Goal: Information Seeking & Learning: Learn about a topic

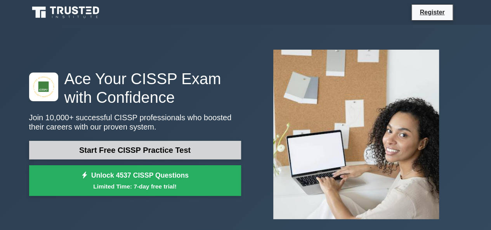
click at [108, 144] on link "Start Free CISSP Practice Test" at bounding box center [135, 150] width 212 height 19
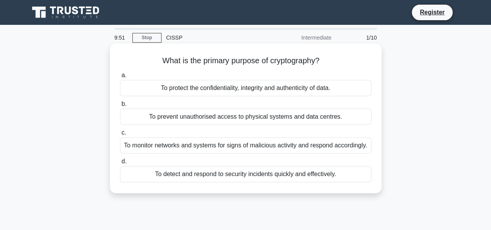
click at [236, 82] on div "To protect the confidentiality, integrity and authenticity of data." at bounding box center [245, 88] width 251 height 16
click at [120, 78] on input "a. To protect the confidentiality, integrity and authenticity of data." at bounding box center [120, 75] width 0 height 5
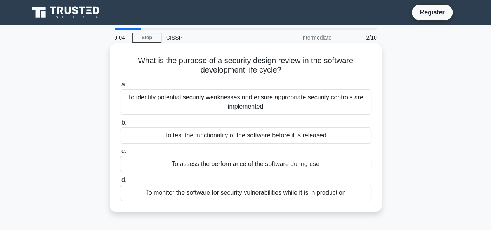
click at [260, 107] on div "To identify potential security weaknesses and ensure appropriate security contr…" at bounding box center [245, 102] width 251 height 26
click at [120, 87] on input "a. To identify potential security weaknesses and ensure appropriate security co…" at bounding box center [120, 84] width 0 height 5
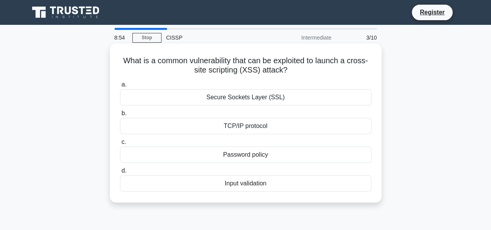
click at [228, 186] on div "Input validation" at bounding box center [245, 183] width 251 height 16
click at [120, 173] on input "d. Input validation" at bounding box center [120, 170] width 0 height 5
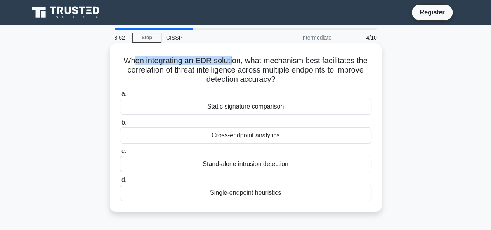
drag, startPoint x: 131, startPoint y: 59, endPoint x: 231, endPoint y: 59, distance: 99.7
click at [231, 59] on h5 "When integrating an EDR solution, what mechanism best facilitates the correlati…" at bounding box center [245, 70] width 253 height 29
click at [262, 59] on h5 "When integrating an EDR solution, what mechanism best facilitates the correlati…" at bounding box center [245, 70] width 253 height 29
click at [244, 137] on div "Cross-endpoint analytics" at bounding box center [245, 135] width 251 height 16
click at [120, 125] on input "b. Cross-endpoint analytics" at bounding box center [120, 122] width 0 height 5
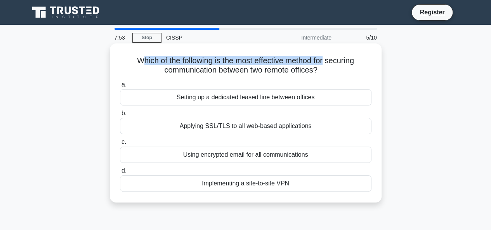
drag, startPoint x: 137, startPoint y: 60, endPoint x: 327, endPoint y: 65, distance: 190.5
click at [327, 65] on h5 "Which of the following is the most effective method for securing communication …" at bounding box center [245, 65] width 253 height 19
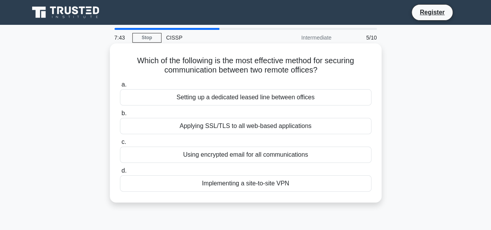
click at [204, 190] on div "Implementing a site-to-site VPN" at bounding box center [245, 183] width 251 height 16
click at [120, 173] on input "d. Implementing a site-to-site VPN" at bounding box center [120, 170] width 0 height 5
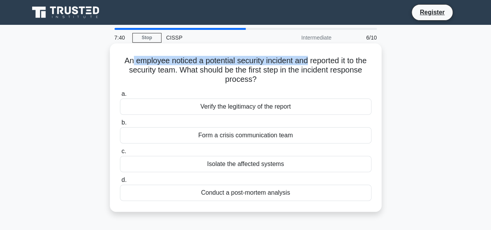
drag, startPoint x: 136, startPoint y: 62, endPoint x: 313, endPoint y: 59, distance: 177.2
click at [313, 59] on h5 "An employee noticed a potential security incident and reported it to the securi…" at bounding box center [245, 70] width 253 height 29
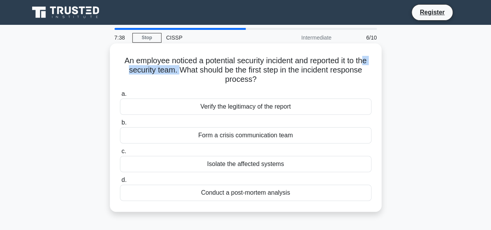
drag, startPoint x: 141, startPoint y: 74, endPoint x: 199, endPoint y: 71, distance: 58.2
click at [199, 71] on h5 "An employee noticed a potential security incident and reported it to the securi…" at bounding box center [245, 70] width 253 height 29
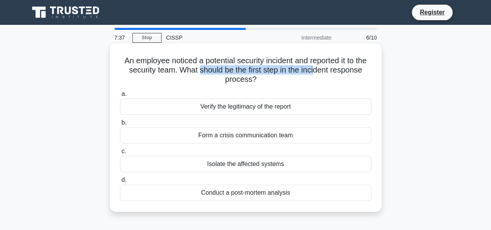
drag, startPoint x: 220, startPoint y: 69, endPoint x: 334, endPoint y: 73, distance: 113.7
click at [339, 73] on h5 "An employee noticed a potential security incident and reported it to the securi…" at bounding box center [245, 70] width 253 height 29
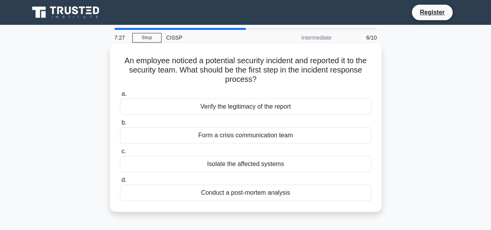
click at [208, 163] on div "Isolate the affected systems" at bounding box center [245, 164] width 251 height 16
click at [120, 154] on input "c. Isolate the affected systems" at bounding box center [120, 151] width 0 height 5
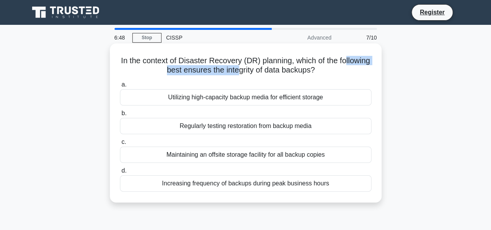
drag, startPoint x: 151, startPoint y: 69, endPoint x: 254, endPoint y: 66, distance: 102.4
click at [254, 66] on h5 "In the context of Disaster Recovery (DR) planning, which of the following best …" at bounding box center [245, 65] width 253 height 19
click at [228, 98] on div "Utilizing high-capacity backup media for efficient storage" at bounding box center [245, 97] width 251 height 16
click at [120, 87] on input "a. Utilizing high-capacity backup media for efficient storage" at bounding box center [120, 84] width 0 height 5
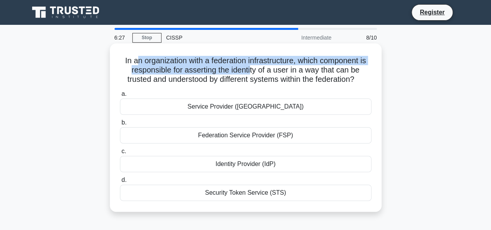
drag, startPoint x: 161, startPoint y: 62, endPoint x: 254, endPoint y: 67, distance: 93.2
click at [253, 67] on h5 "In an organization with a federation infrastructure, which component is respons…" at bounding box center [245, 70] width 253 height 29
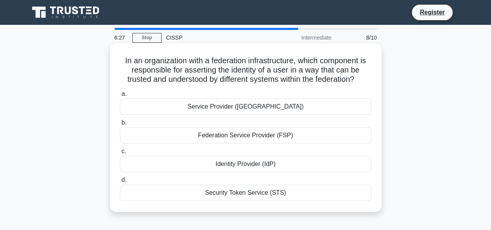
click at [275, 66] on h5 "In an organization with a federation infrastructure, which component is respons…" at bounding box center [245, 70] width 253 height 29
drag, startPoint x: 157, startPoint y: 73, endPoint x: 247, endPoint y: 72, distance: 90.0
click at [247, 72] on h5 "In an organization with a federation infrastructure, which component is respons…" at bounding box center [245, 70] width 253 height 29
drag, startPoint x: 259, startPoint y: 69, endPoint x: 301, endPoint y: 68, distance: 42.7
click at [301, 68] on h5 "In an organization with a federation infrastructure, which component is respons…" at bounding box center [245, 70] width 253 height 29
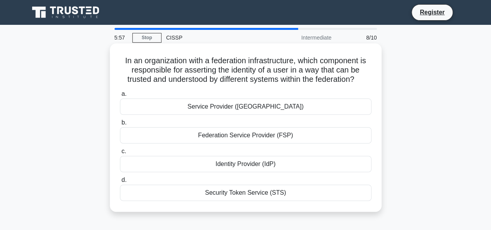
click at [218, 166] on div "Identity Provider (IdP)" at bounding box center [245, 164] width 251 height 16
click at [120, 154] on input "c. Identity Provider (IdP)" at bounding box center [120, 151] width 0 height 5
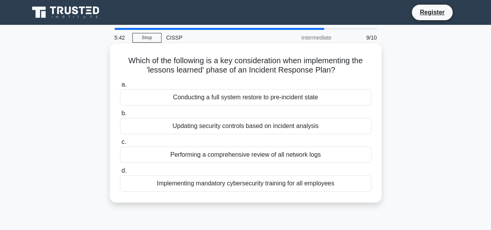
click at [209, 128] on div "Updating security controls based on incident analysis" at bounding box center [245, 126] width 251 height 16
click at [120, 116] on input "b. Updating security controls based on incident analysis" at bounding box center [120, 113] width 0 height 5
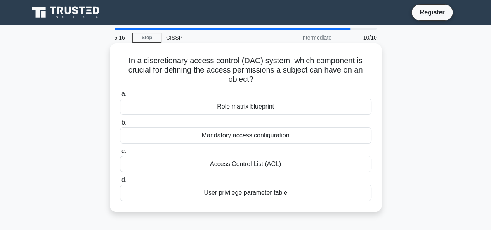
click at [199, 192] on div "User privilege parameter table" at bounding box center [245, 193] width 251 height 16
click at [120, 183] on input "d. User privilege parameter table" at bounding box center [120, 180] width 0 height 5
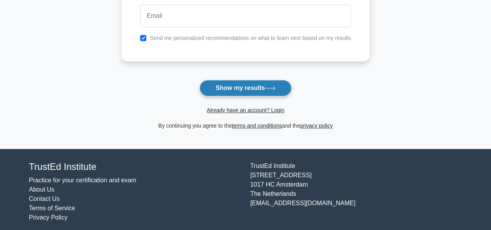
click at [266, 84] on button "Show my results" at bounding box center [245, 88] width 92 height 16
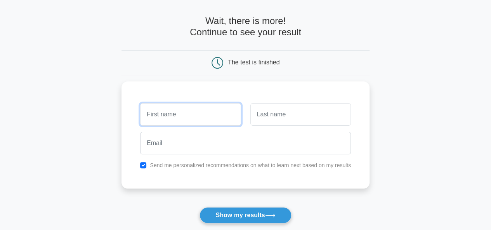
scroll to position [27, 0]
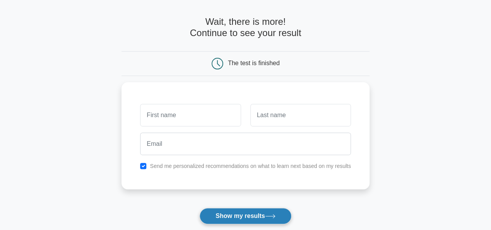
click at [245, 214] on button "Show my results" at bounding box center [245, 216] width 92 height 16
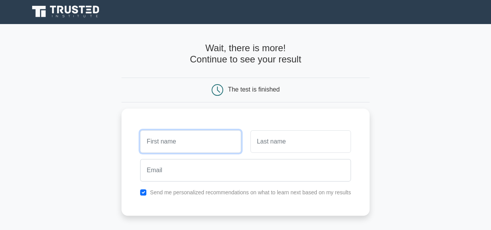
scroll to position [0, 0]
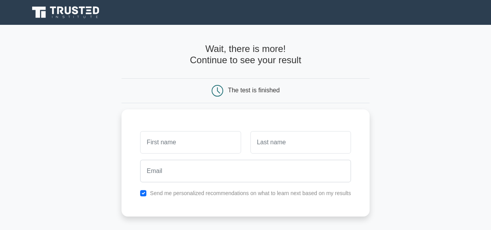
click at [227, 95] on div "The test is finished" at bounding box center [245, 91] width 165 height 12
drag, startPoint x: 213, startPoint y: 90, endPoint x: 232, endPoint y: 92, distance: 19.1
click at [219, 90] on icon at bounding box center [217, 91] width 12 height 12
